Goal: Task Accomplishment & Management: Manage account settings

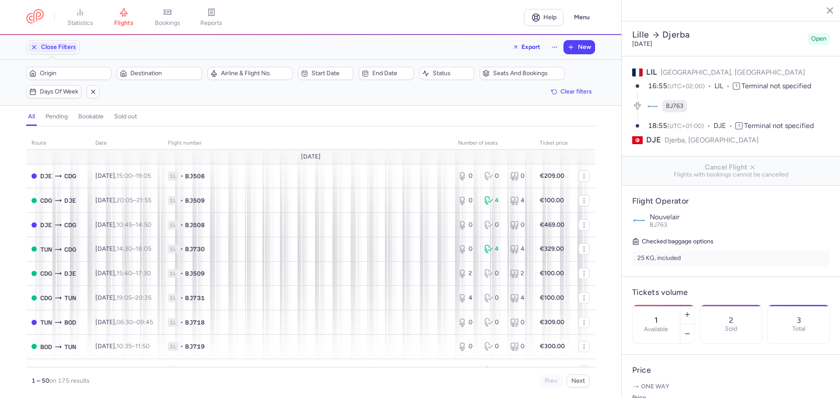
select select "hours"
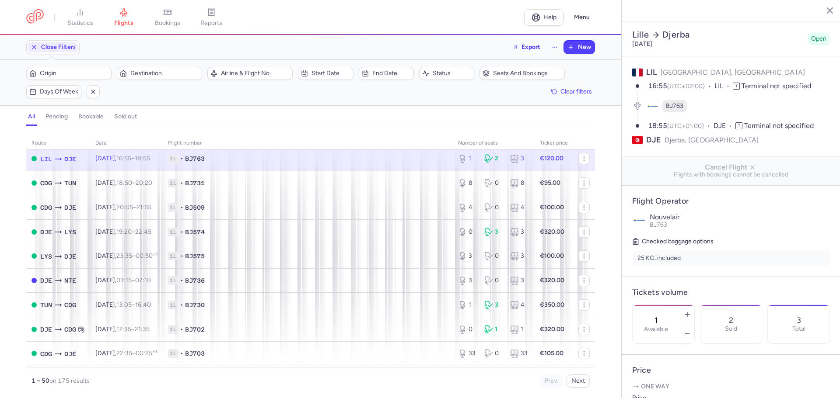
scroll to position [227, 0]
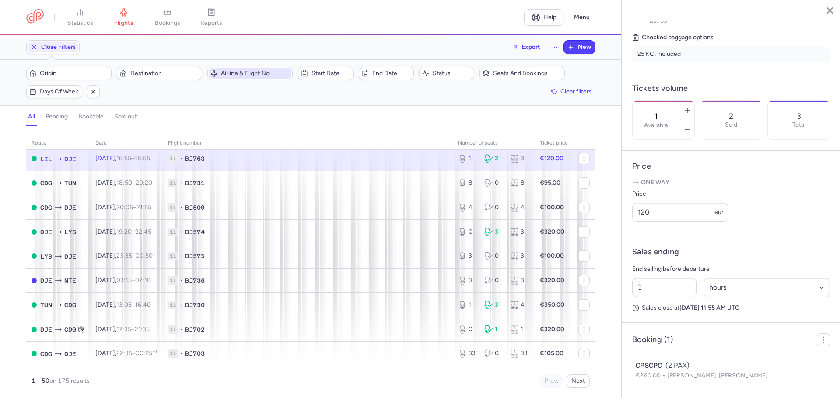
click at [260, 71] on span "Airline & Flight No." at bounding box center [255, 73] width 69 height 7
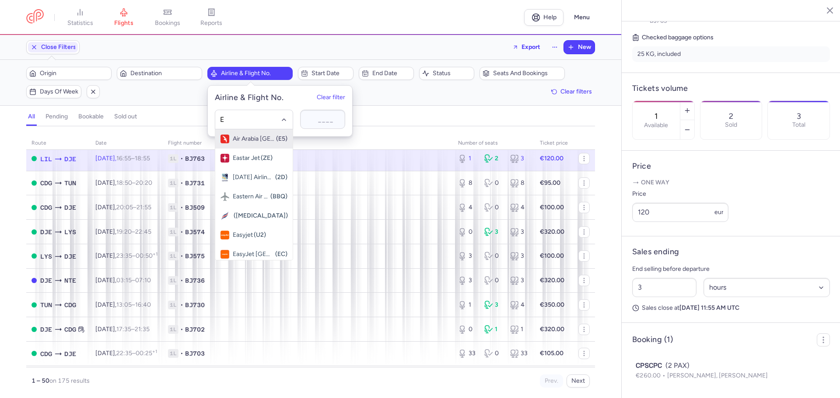
type input "E4"
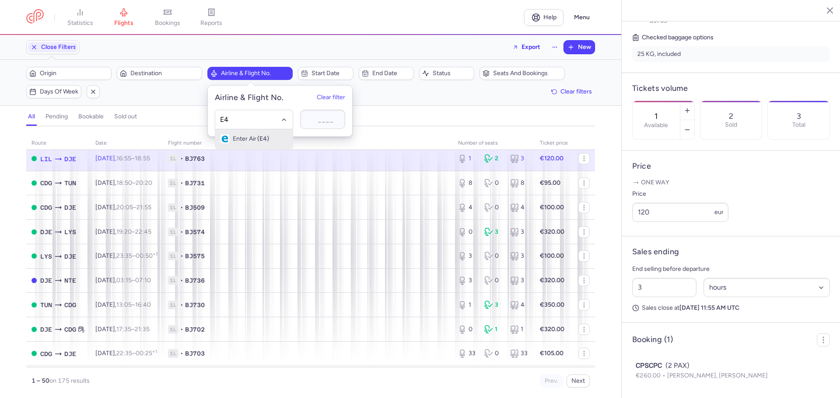
click at [261, 138] on span "(E4)" at bounding box center [263, 139] width 12 height 7
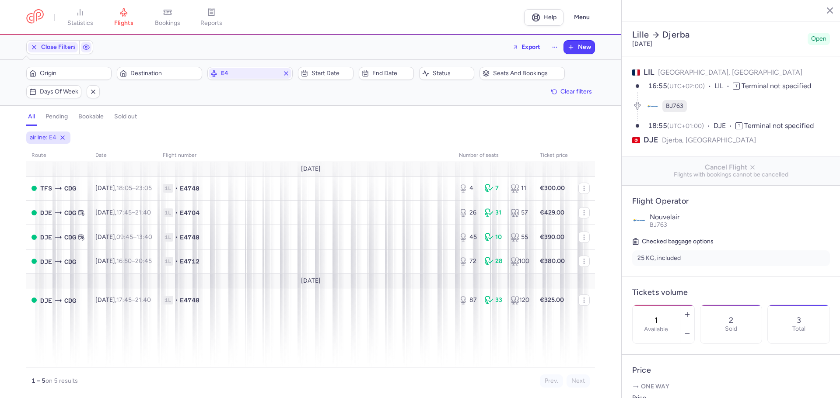
select select "hours"
click at [522, 241] on div "55" at bounding box center [519, 237] width 19 height 9
type input "45"
type input "5"
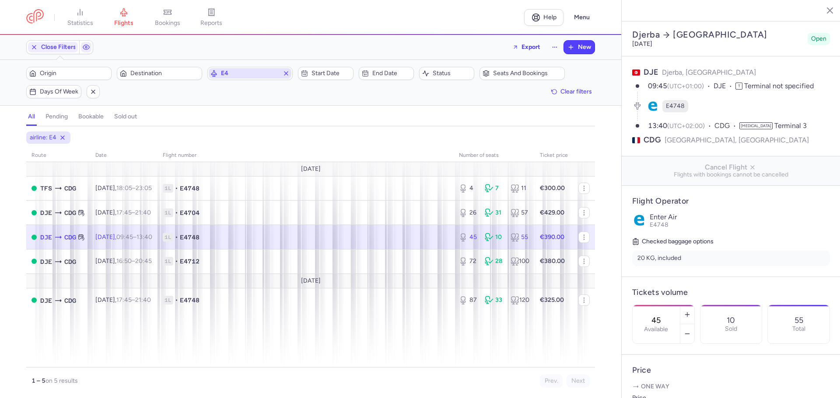
click at [226, 74] on span "E4" at bounding box center [250, 73] width 58 height 7
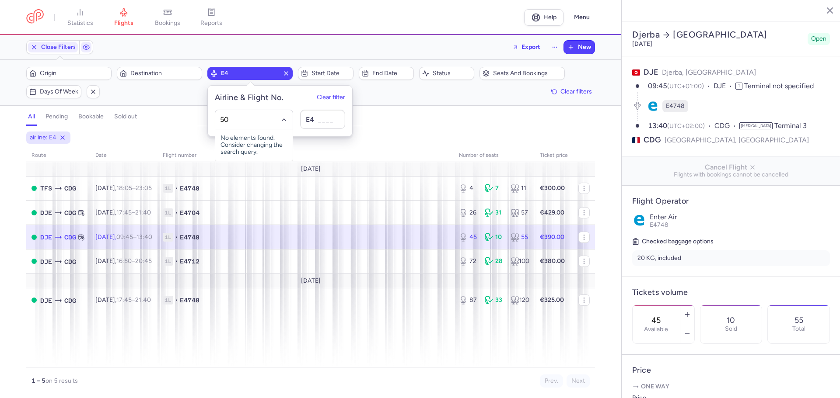
type input "5"
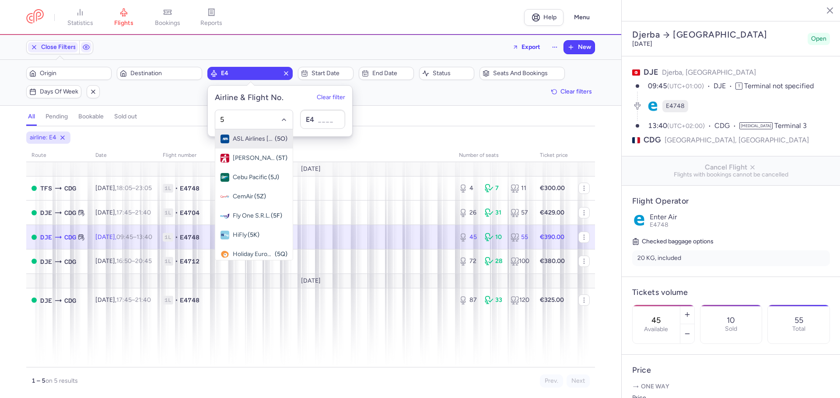
click at [239, 141] on span "ASL Airlines [GEOGRAPHIC_DATA]" at bounding box center [253, 139] width 41 height 7
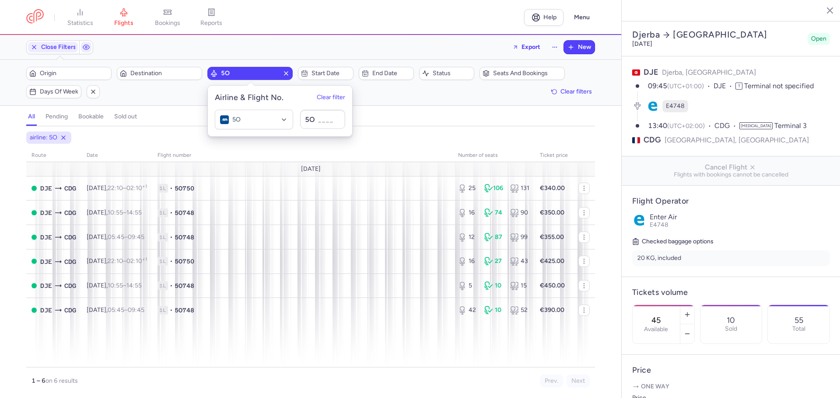
click at [405, 114] on div "all pending bookable sold out" at bounding box center [310, 118] width 568 height 15
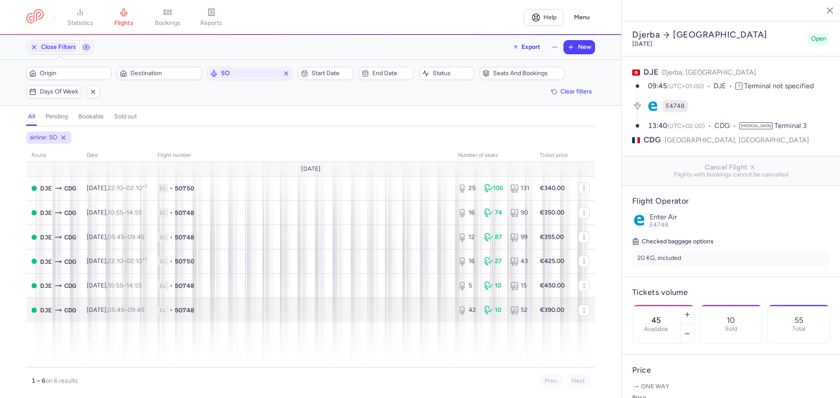
click at [553, 307] on strong "€390.00" at bounding box center [552, 310] width 24 height 7
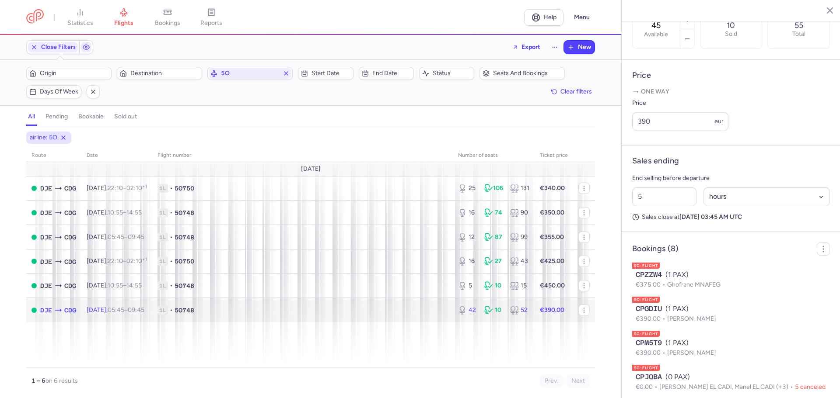
scroll to position [306, 0]
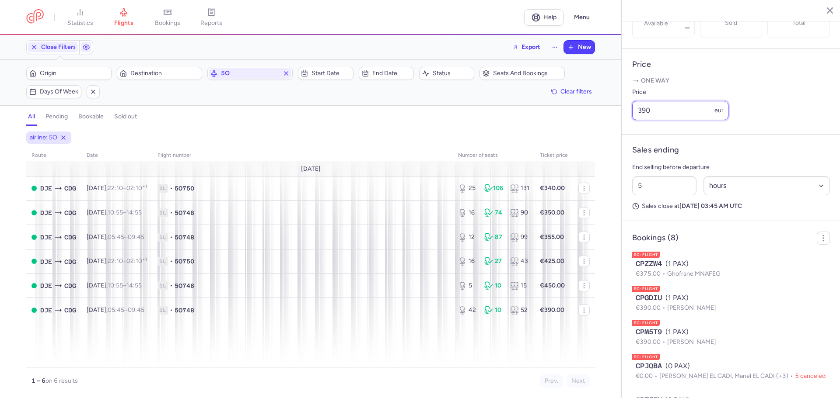
click at [649, 120] on input "390" at bounding box center [680, 110] width 96 height 19
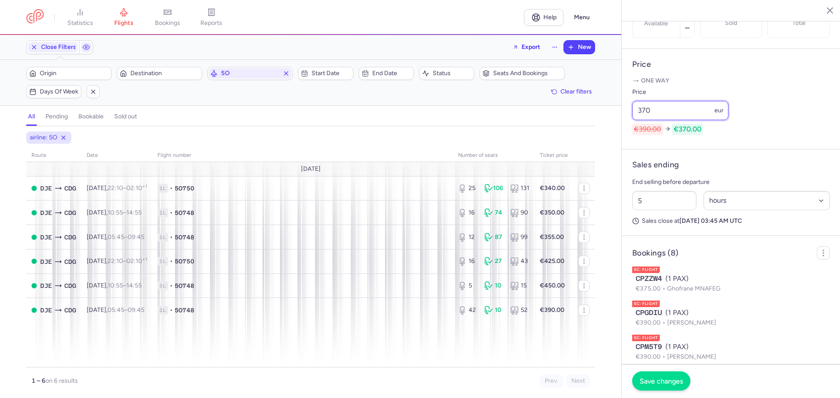
type input "370"
click at [658, 384] on span "Save changes" at bounding box center [660, 381] width 43 height 8
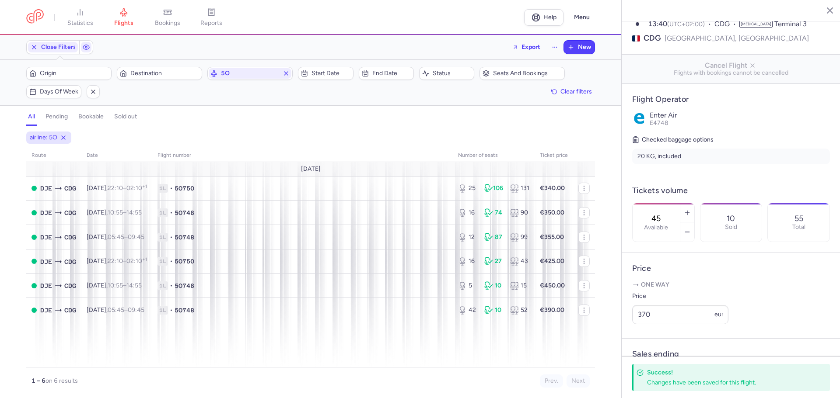
scroll to position [0, 0]
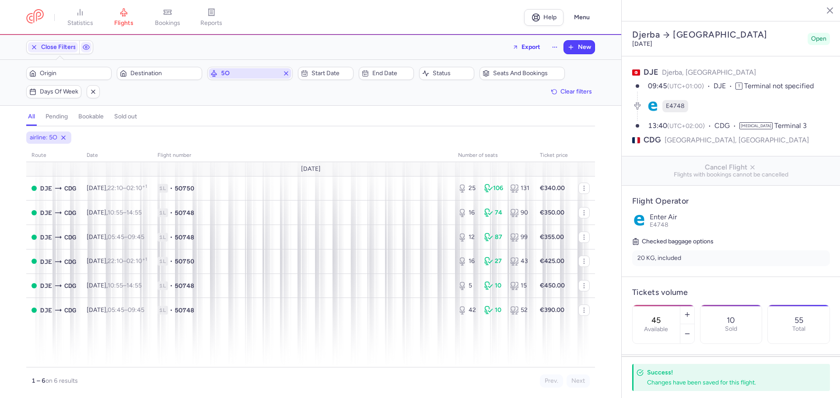
click at [233, 76] on span "5O" at bounding box center [250, 73] width 58 height 7
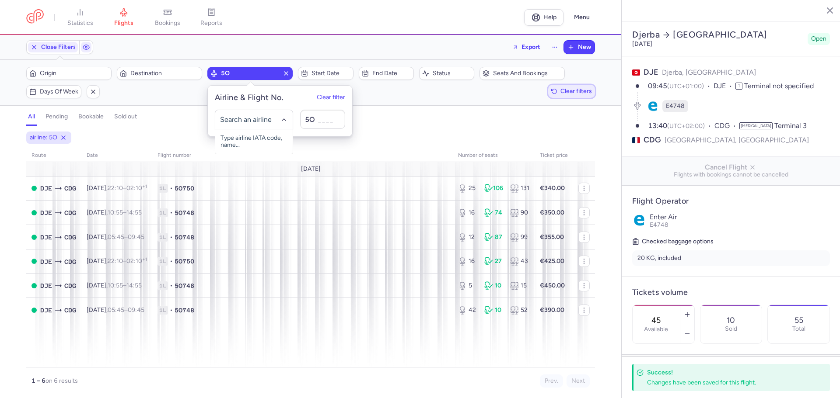
click at [577, 89] on span "Clear filters" at bounding box center [575, 91] width 31 height 7
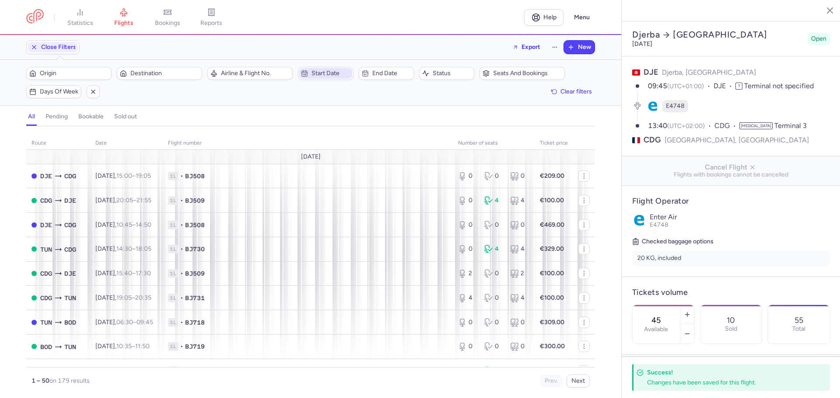
click at [325, 74] on span "Start date" at bounding box center [330, 73] width 38 height 7
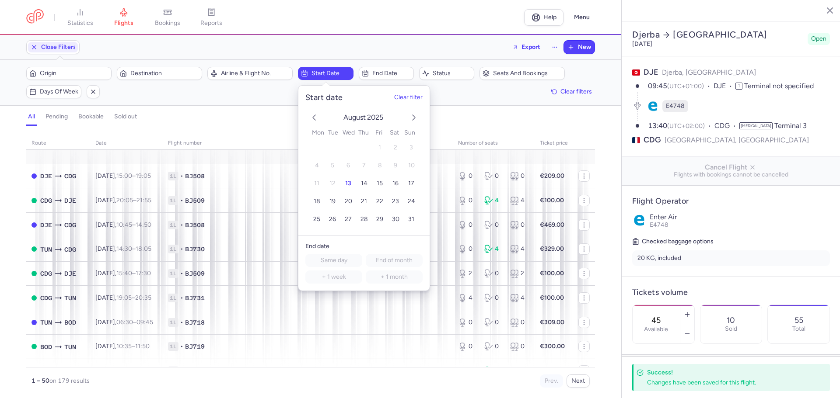
click at [333, 200] on span "19" at bounding box center [332, 201] width 6 height 7
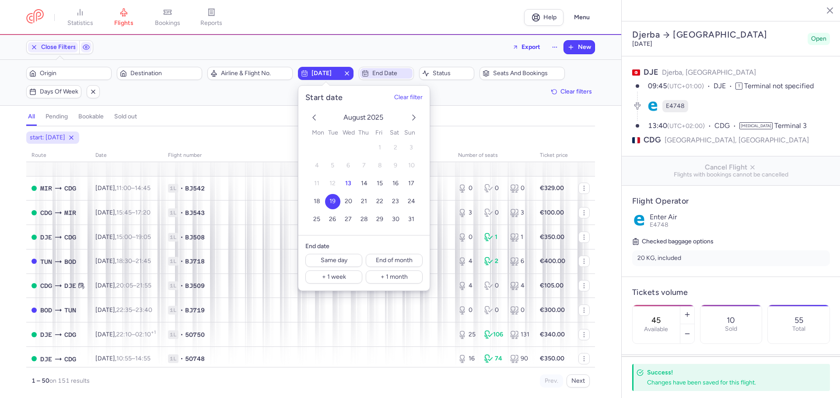
click at [386, 79] on span "End date" at bounding box center [386, 73] width 52 height 10
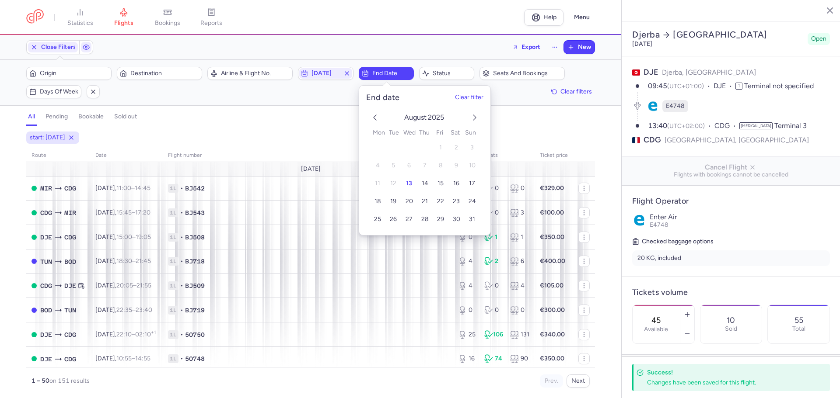
click at [473, 117] on icon "next month" at bounding box center [474, 117] width 10 height 10
click at [375, 149] on button "1" at bounding box center [376, 147] width 15 height 15
click at [376, 49] on div "Close Filters Export New" at bounding box center [310, 47] width 575 height 21
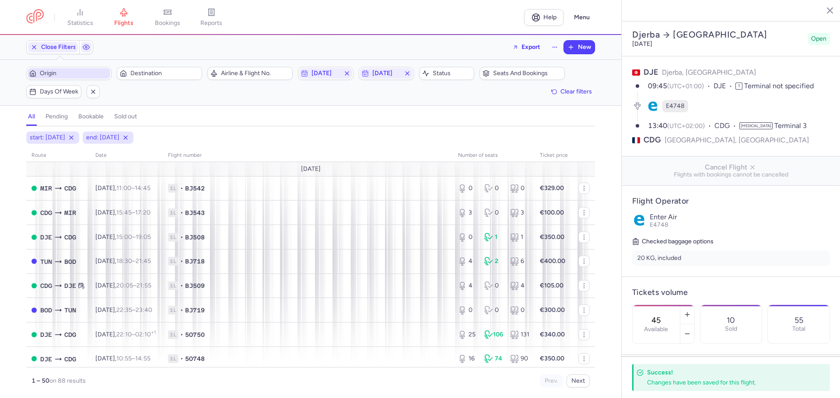
click at [69, 73] on span "Origin" at bounding box center [74, 73] width 69 height 7
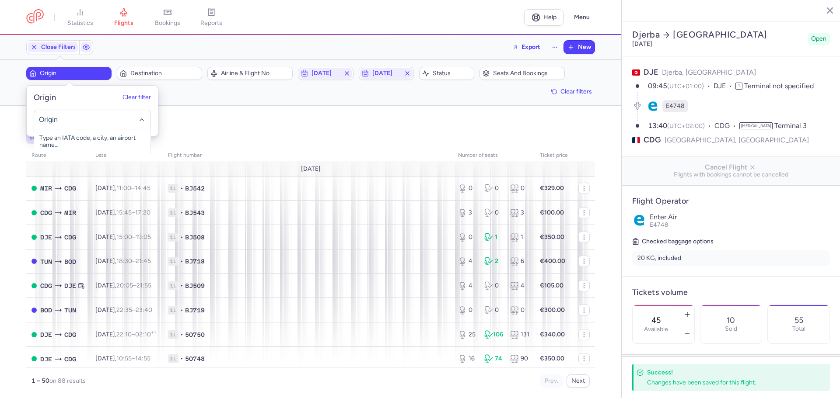
click at [69, 73] on span "Origin" at bounding box center [74, 73] width 69 height 7
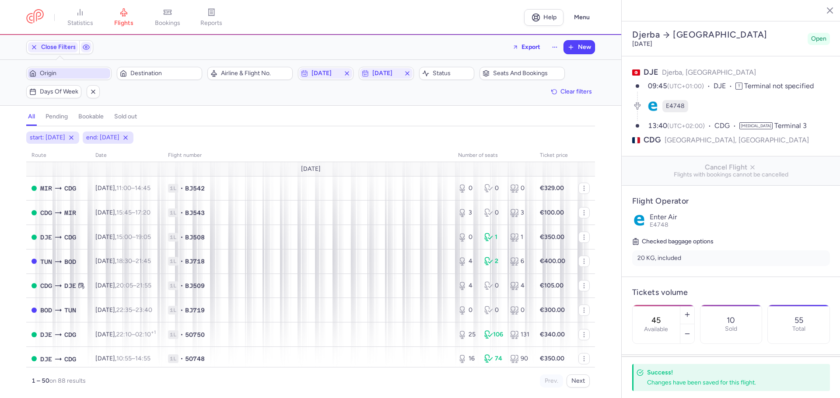
click at [69, 73] on span "Origin" at bounding box center [74, 73] width 69 height 7
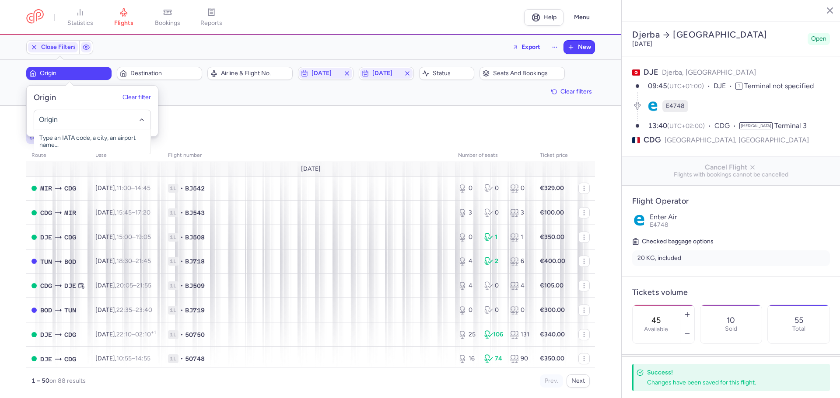
type input "E"
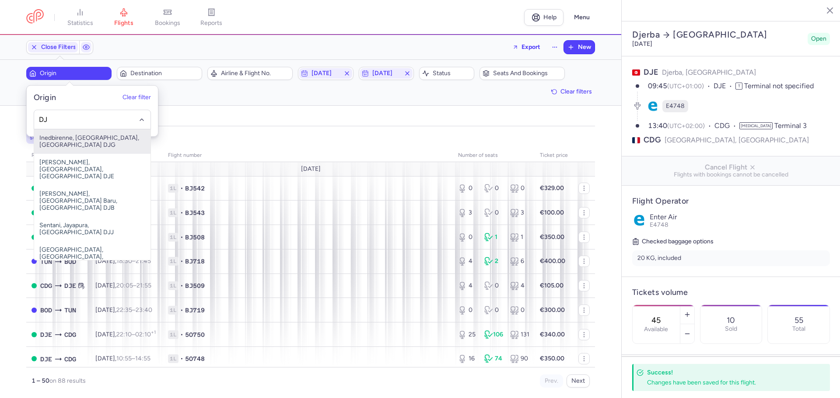
type input "DJE"
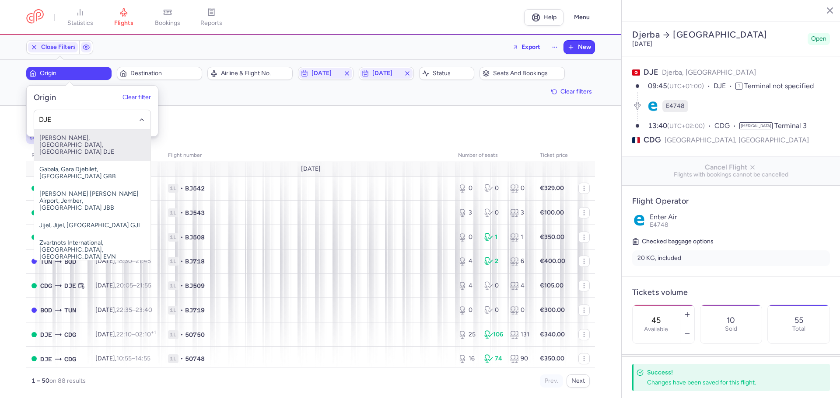
click at [45, 106] on div "DJE [PERSON_NAME], [GEOGRAPHIC_DATA], [GEOGRAPHIC_DATA] DJE Gabala, Gara Djebil…" at bounding box center [92, 120] width 131 height 34
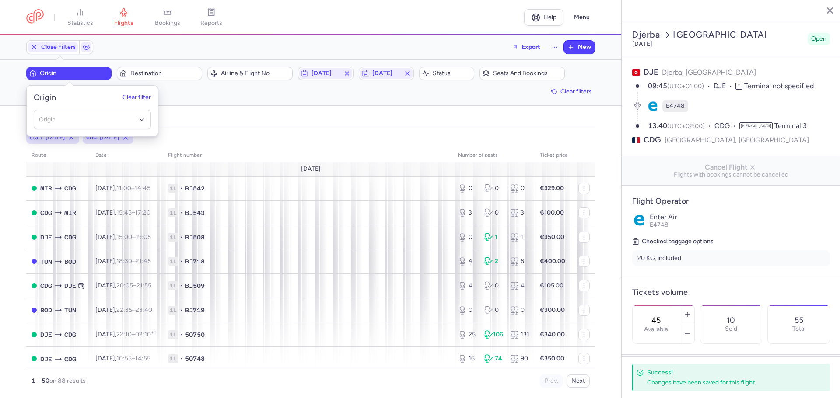
click at [52, 139] on span "start: [DATE]" at bounding box center [47, 137] width 35 height 9
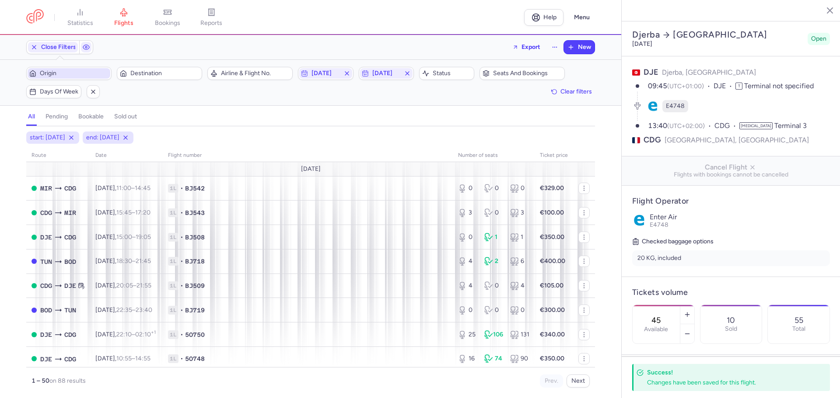
click at [48, 70] on span "Origin" at bounding box center [74, 73] width 69 height 7
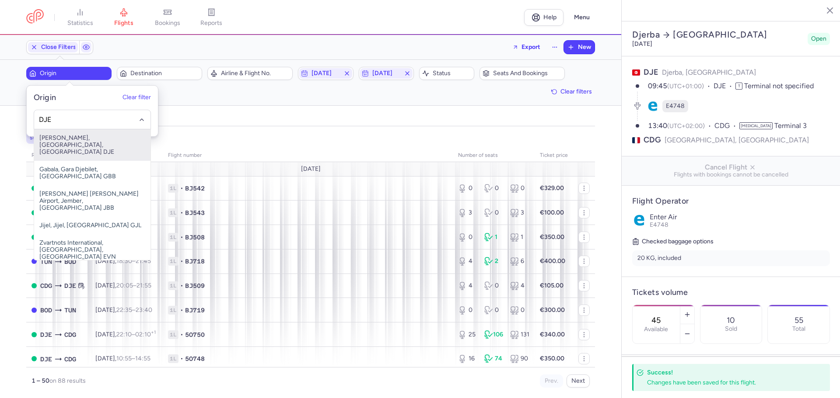
click at [69, 136] on span "[PERSON_NAME], [GEOGRAPHIC_DATA], [GEOGRAPHIC_DATA] DJE" at bounding box center [92, 144] width 116 height 31
type input "DJE"
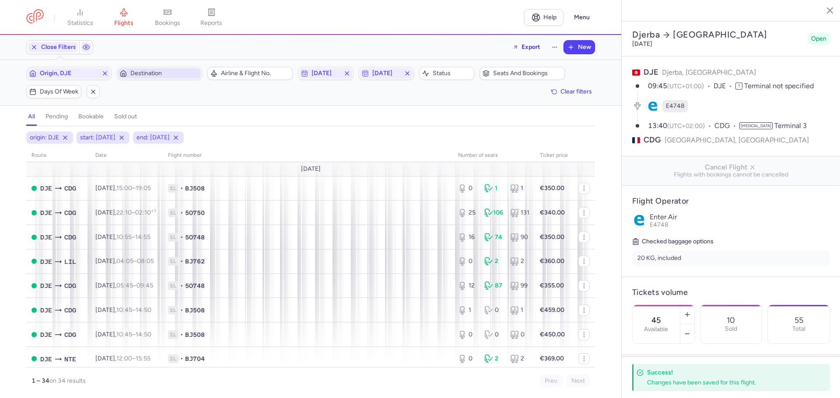
click at [149, 73] on span "Destination" at bounding box center [164, 73] width 69 height 7
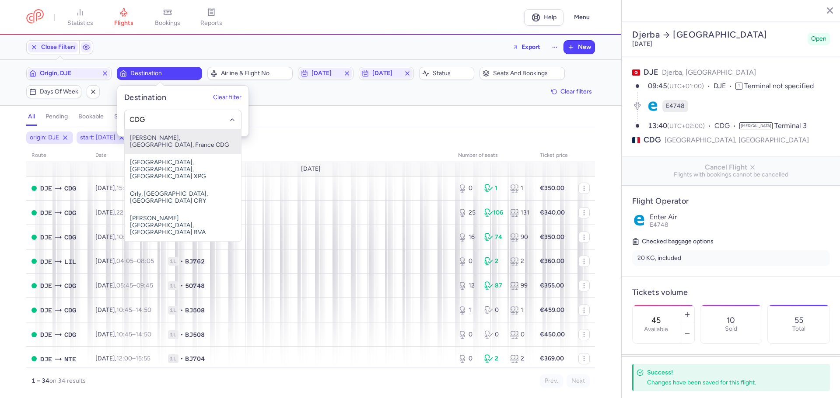
click at [181, 139] on span "[PERSON_NAME], [GEOGRAPHIC_DATA], France CDG" at bounding box center [183, 141] width 116 height 24
type input "CDG"
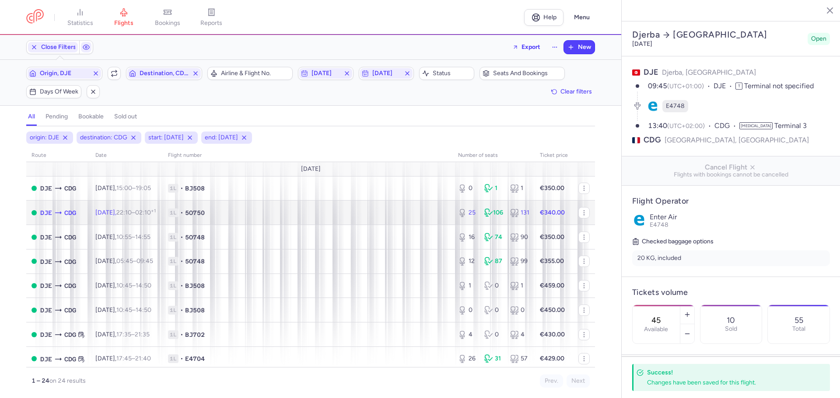
click at [484, 211] on icon at bounding box center [488, 213] width 9 height 9
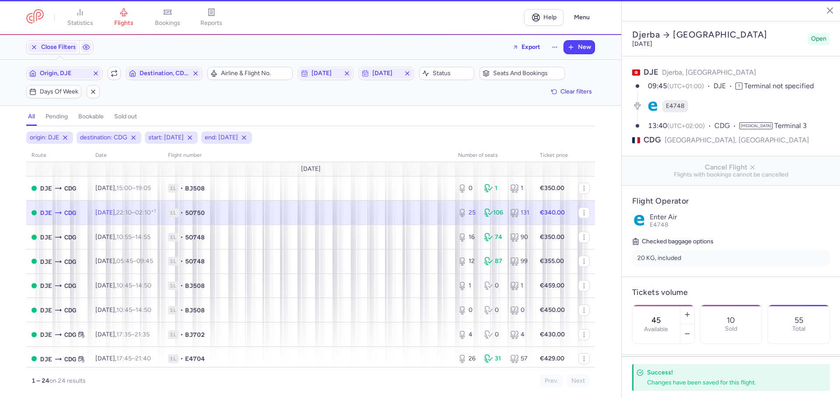
type input "25"
type input "3"
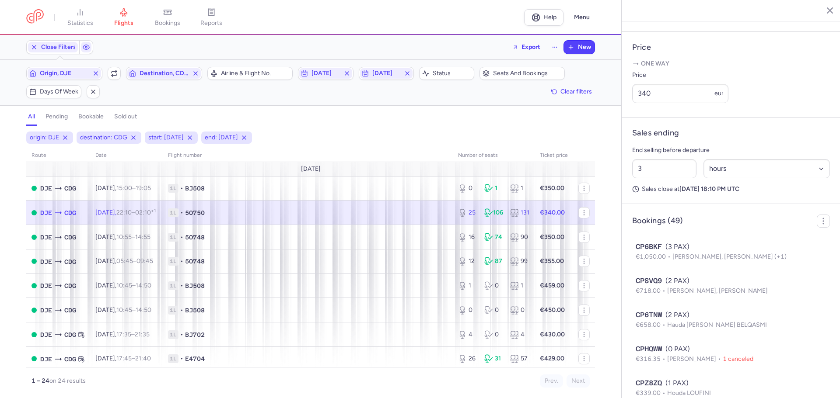
scroll to position [326, 0]
drag, startPoint x: 653, startPoint y: 115, endPoint x: 645, endPoint y: 115, distance: 7.5
click at [644, 101] on input "340" at bounding box center [680, 90] width 96 height 19
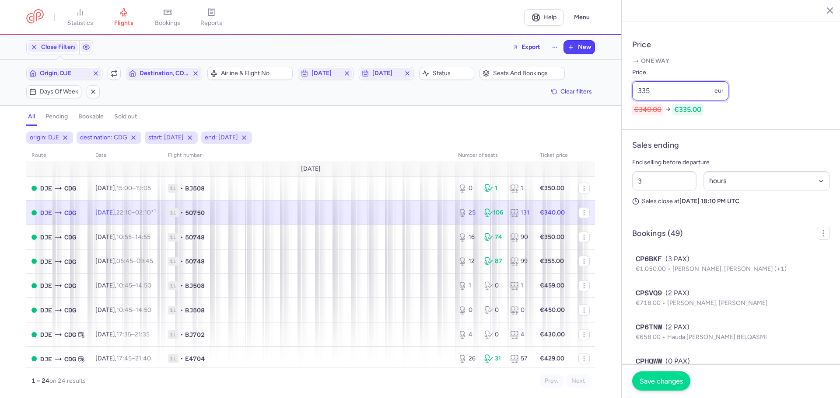
type input "335"
click at [657, 383] on span "Save changes" at bounding box center [660, 381] width 43 height 8
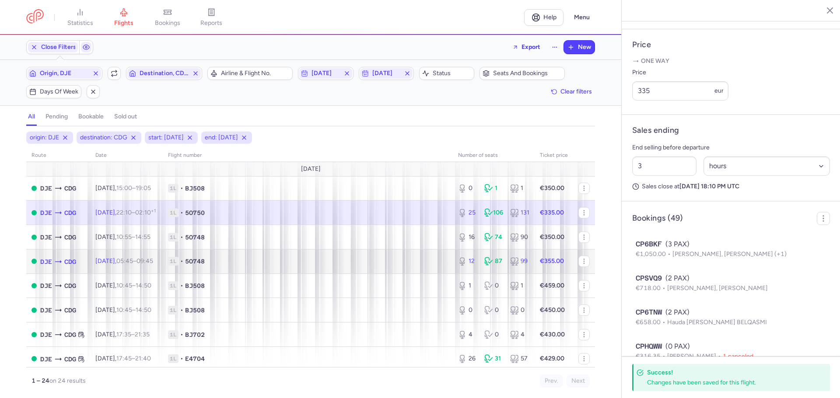
click at [454, 257] on div "12 87 99" at bounding box center [493, 262] width 78 height 16
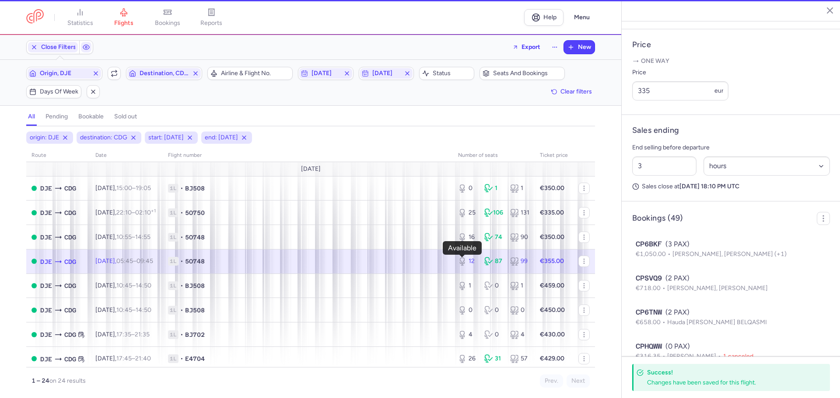
type input "12"
type input "5"
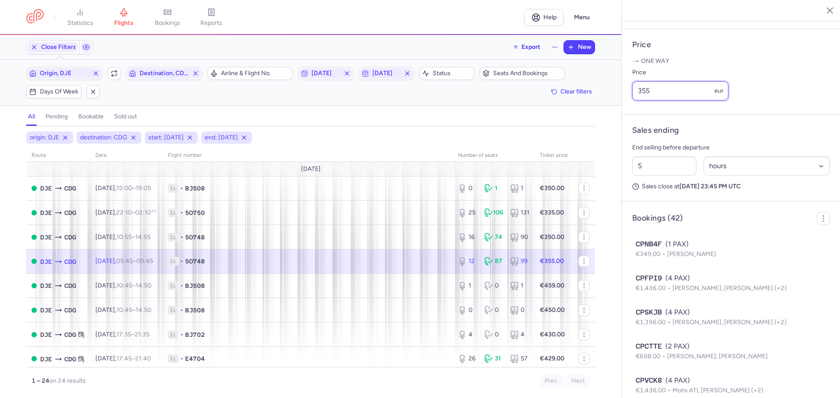
click at [653, 101] on input "355" at bounding box center [680, 90] width 96 height 19
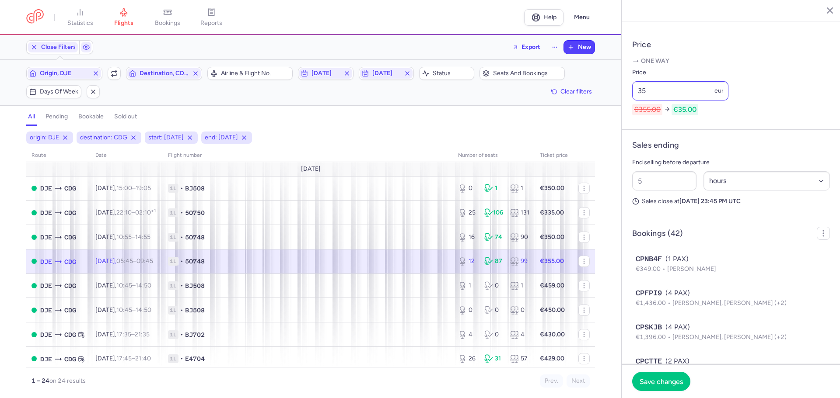
click at [550, 267] on td "€355.00" at bounding box center [553, 261] width 38 height 24
click at [656, 101] on input "35" at bounding box center [680, 90] width 96 height 19
click at [655, 101] on input "35" at bounding box center [680, 90] width 96 height 19
click at [657, 101] on input "35" at bounding box center [680, 90] width 96 height 19
type input "350"
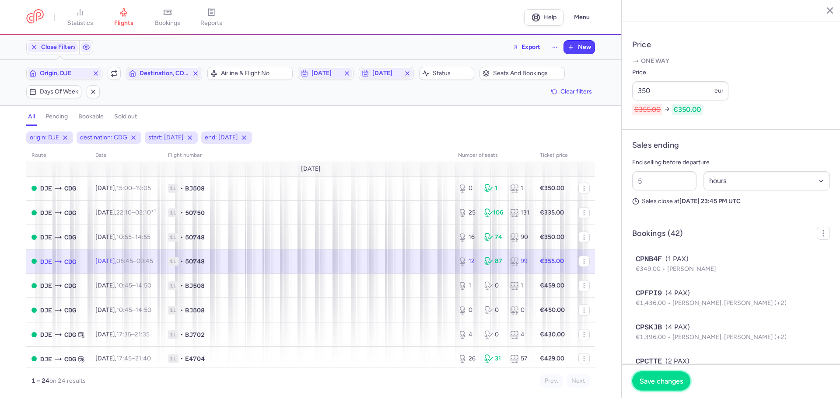
click at [656, 382] on span "Save changes" at bounding box center [660, 381] width 43 height 8
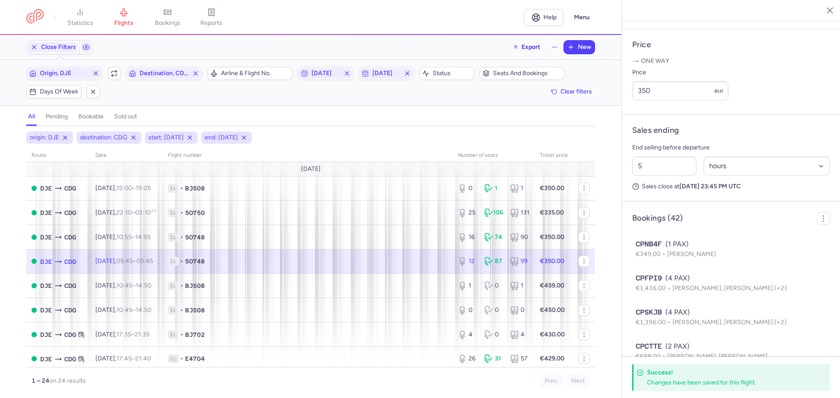
click at [332, 386] on div "Prev. Next" at bounding box center [449, 381] width 279 height 13
click at [238, 273] on td "1L • 5O748" at bounding box center [308, 261] width 290 height 24
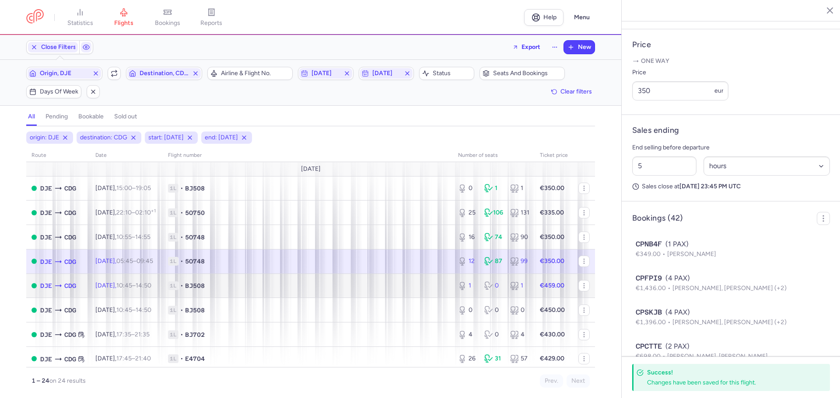
click at [235, 287] on span "1L • BJ508" at bounding box center [307, 286] width 279 height 9
type input "1"
type input "3"
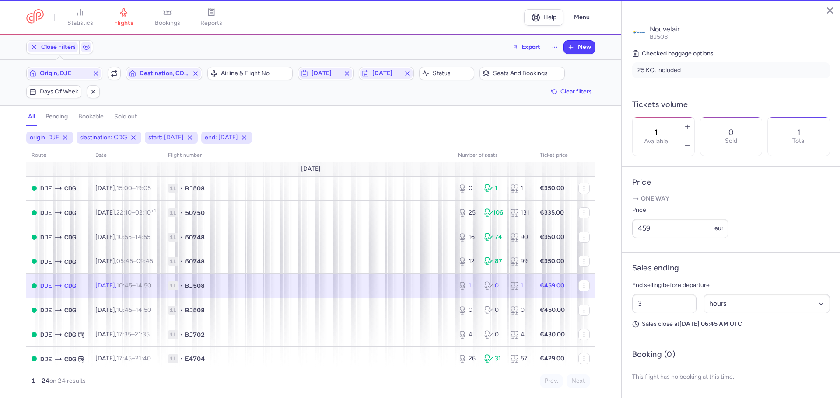
scroll to position [204, 0]
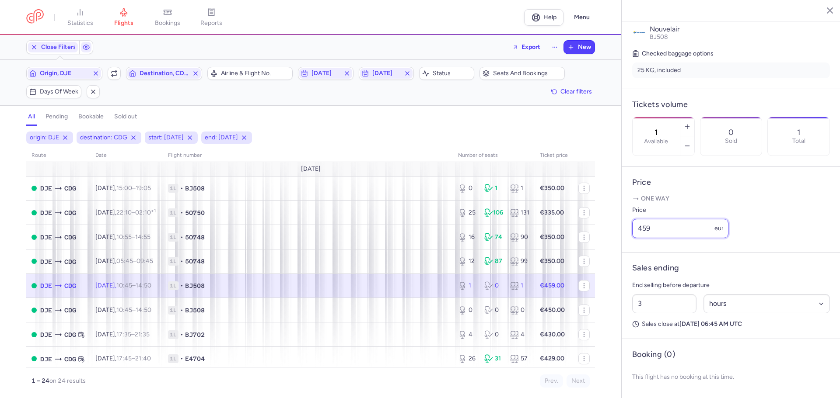
click at [655, 227] on input "459" at bounding box center [680, 228] width 96 height 19
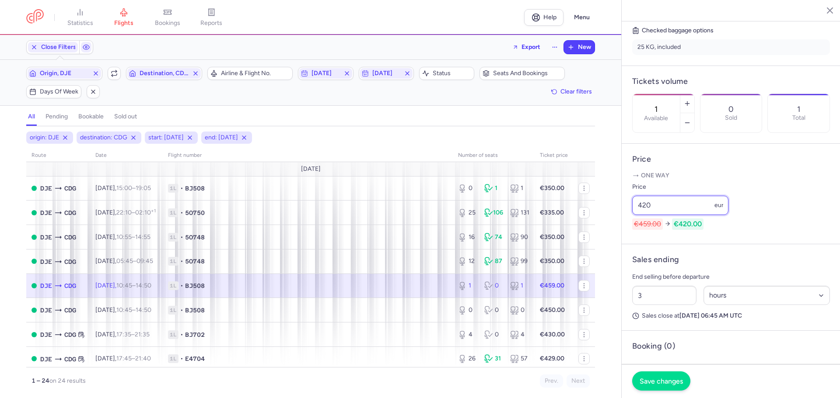
type input "420"
click at [663, 380] on span "Save changes" at bounding box center [660, 381] width 43 height 8
